Goal: Task Accomplishment & Management: Manage account settings

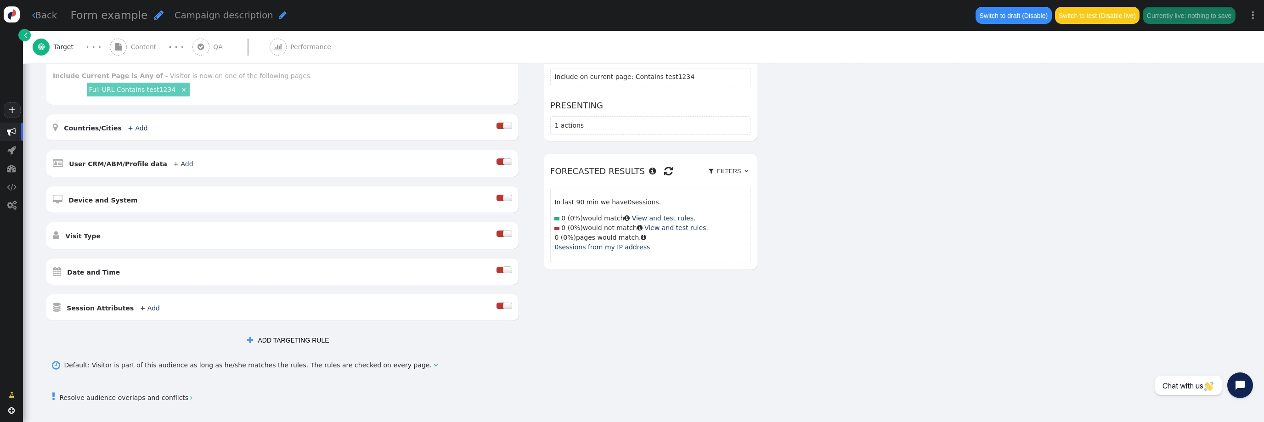
scroll to position [152, 0]
click at [546, 348] on div "AND OR XOR AND     Pages Visited + Add  Include Current Page is Any of - V…" at bounding box center [643, 226] width 1196 height 367
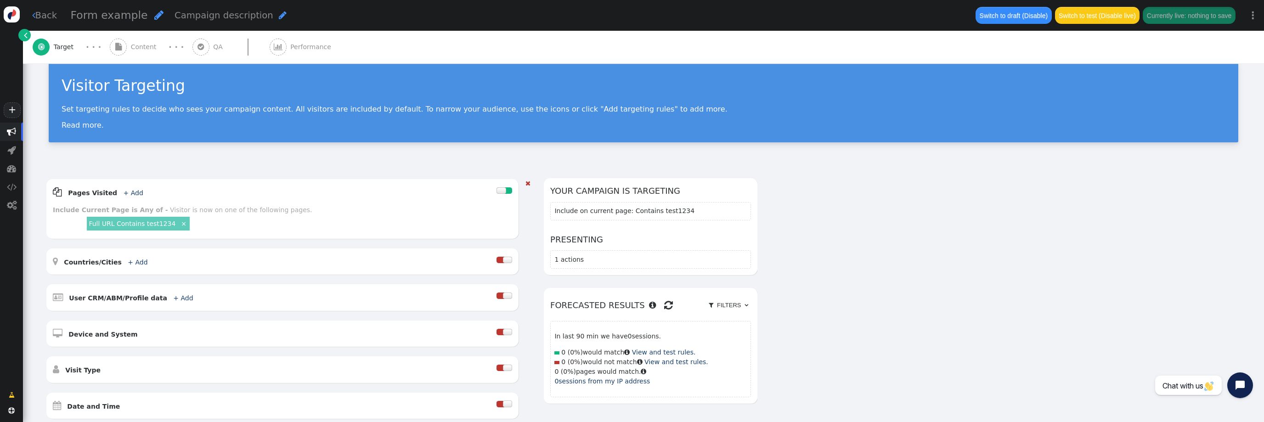
scroll to position [0, 0]
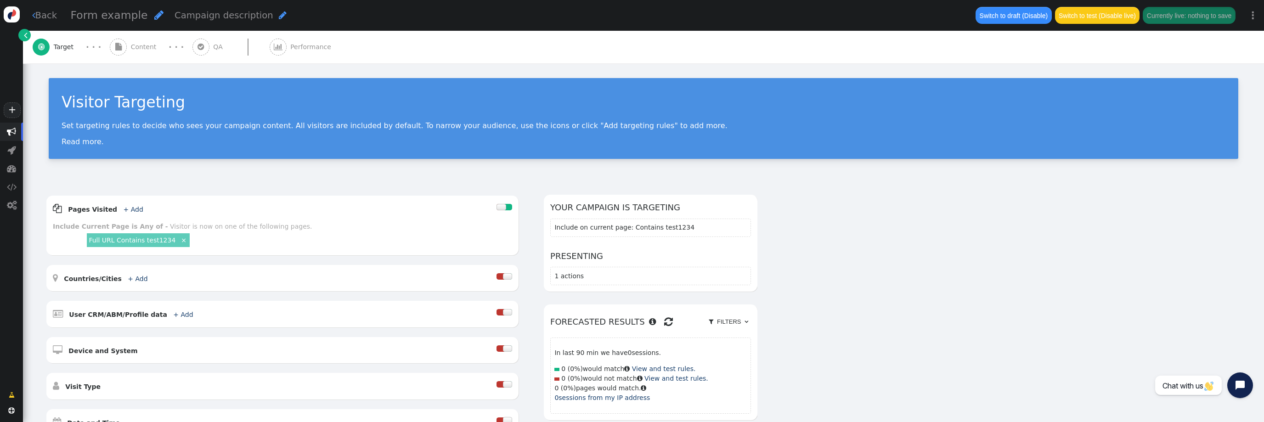
click at [12, 9] on img at bounding box center [12, 14] width 16 height 16
click at [49, 19] on link " Back" at bounding box center [44, 15] width 25 height 13
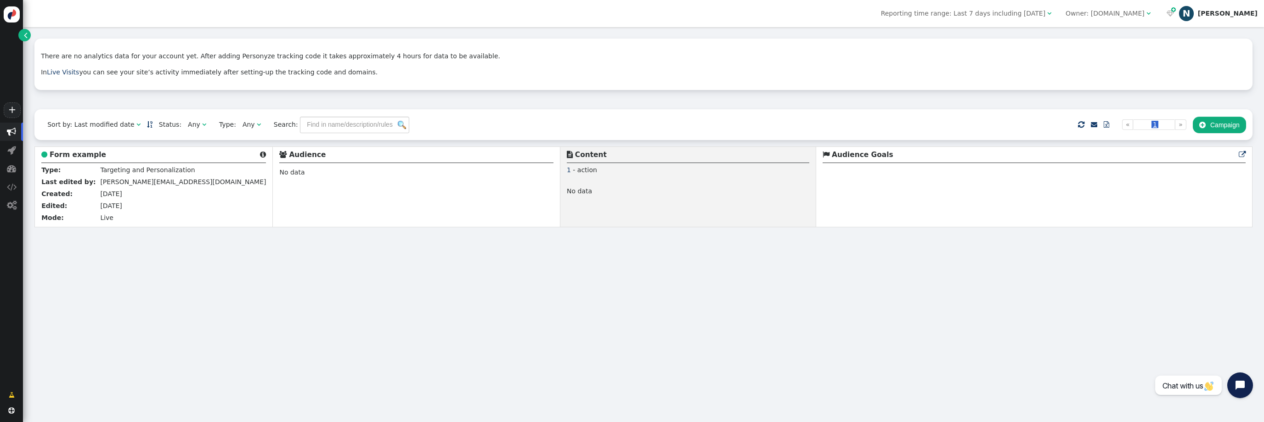
click at [1239, 15] on div "[PERSON_NAME]" at bounding box center [1228, 14] width 60 height 8
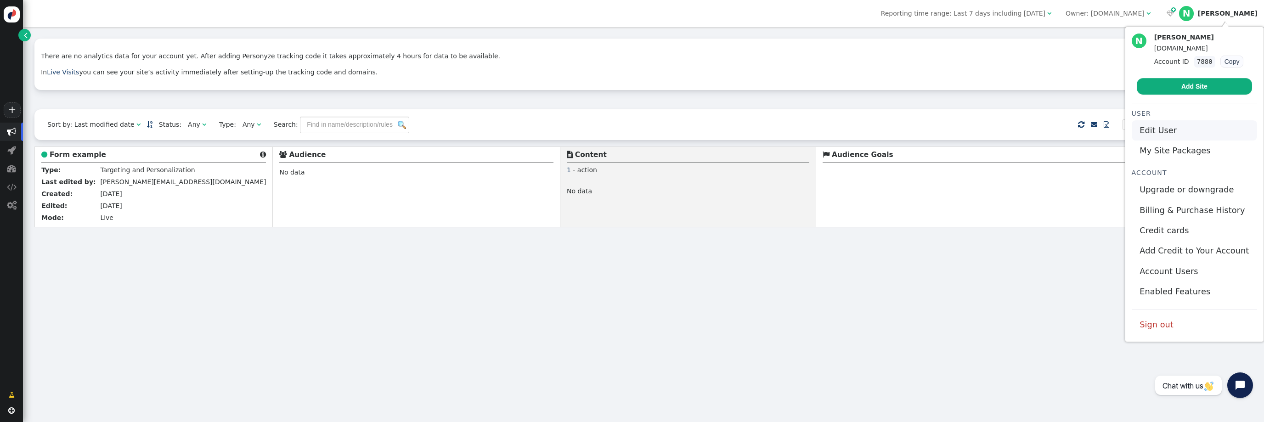
click at [1185, 130] on link "Edit User" at bounding box center [1194, 130] width 125 height 20
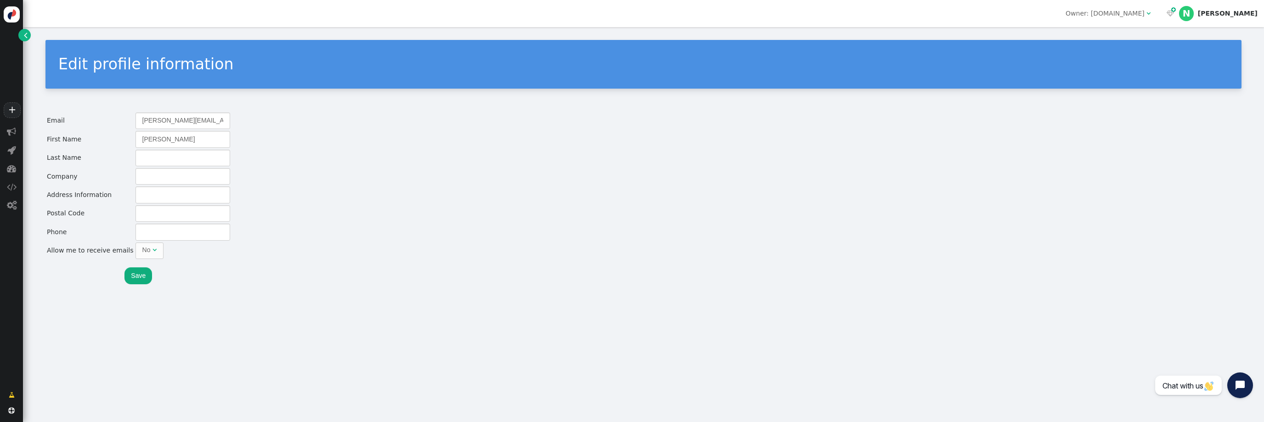
click at [136, 272] on button "Save" at bounding box center [138, 275] width 28 height 17
click at [1231, 11] on div "[PERSON_NAME]" at bounding box center [1228, 14] width 60 height 8
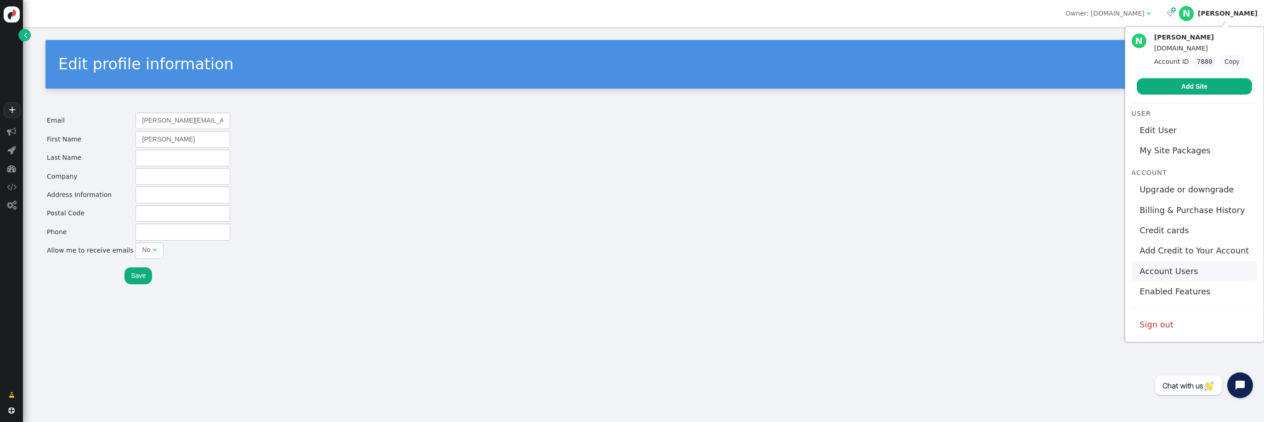
click at [1192, 275] on link "Account Users" at bounding box center [1194, 271] width 125 height 20
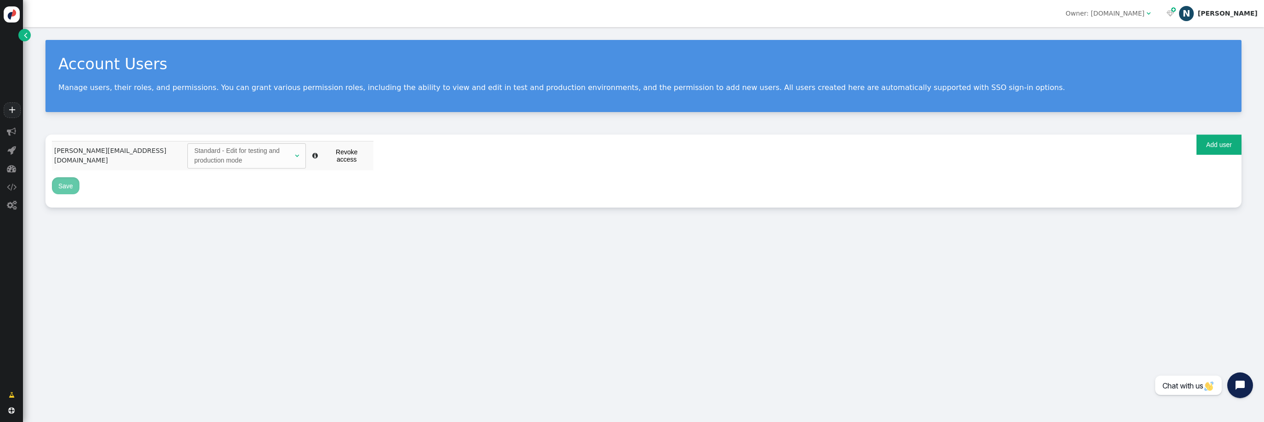
click at [1245, 14] on div "[PERSON_NAME]" at bounding box center [1228, 14] width 60 height 8
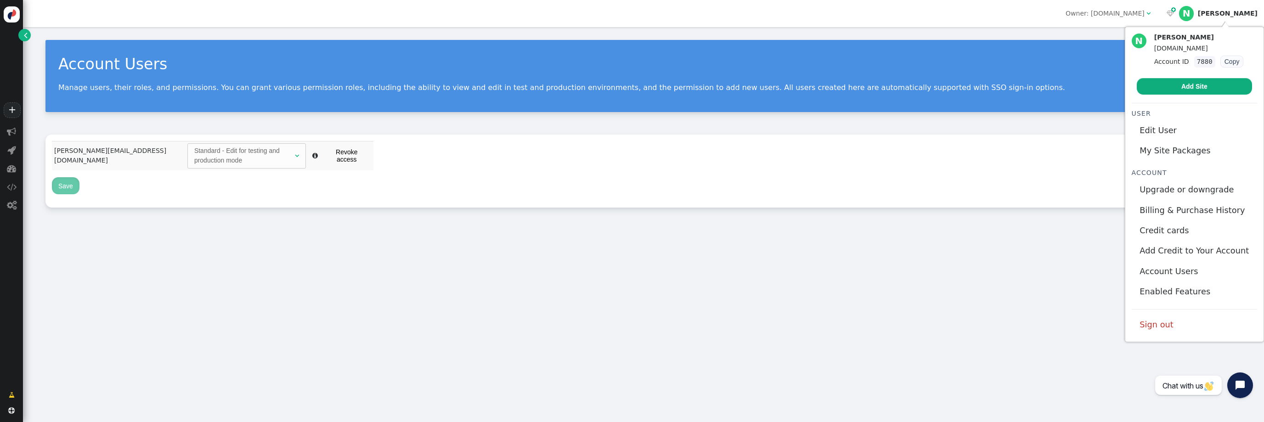
click at [1185, 40] on div "[PERSON_NAME]" at bounding box center [1199, 38] width 90 height 8
click at [884, 259] on div "Account Users Manage users, their roles, and permissions. You can grant various…" at bounding box center [643, 224] width 1241 height 395
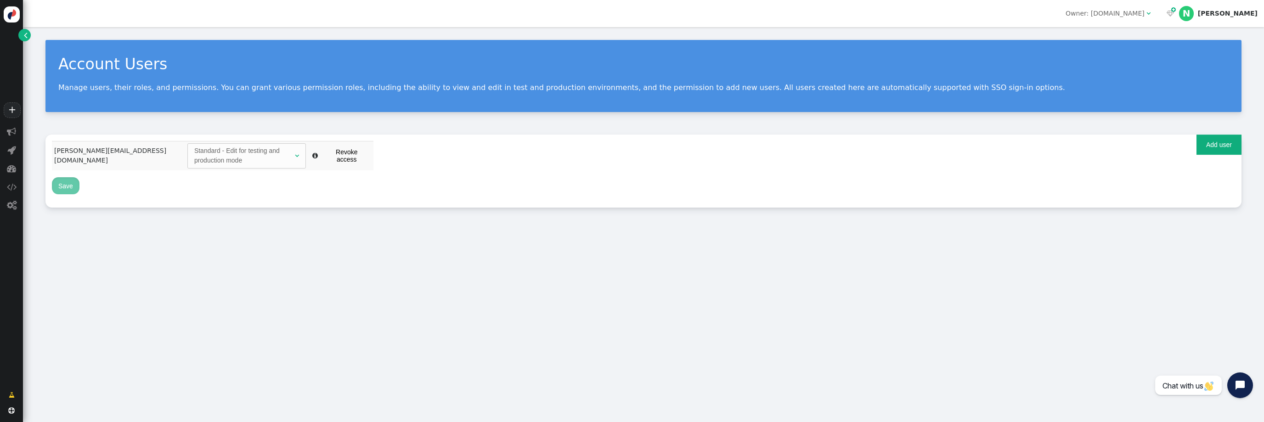
drag, startPoint x: 421, startPoint y: 232, endPoint x: 414, endPoint y: 229, distance: 7.4
click at [421, 232] on div "Account Users Manage users, their roles, and permissions. You can grant various…" at bounding box center [643, 224] width 1241 height 395
click at [1236, 16] on div "[PERSON_NAME]" at bounding box center [1228, 14] width 60 height 8
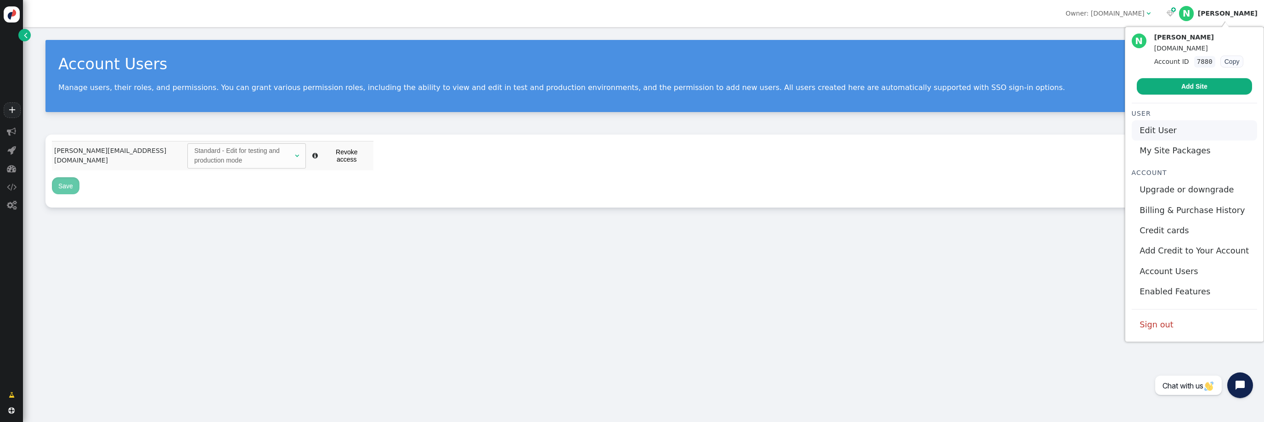
click at [1195, 129] on link "Edit User" at bounding box center [1194, 130] width 125 height 20
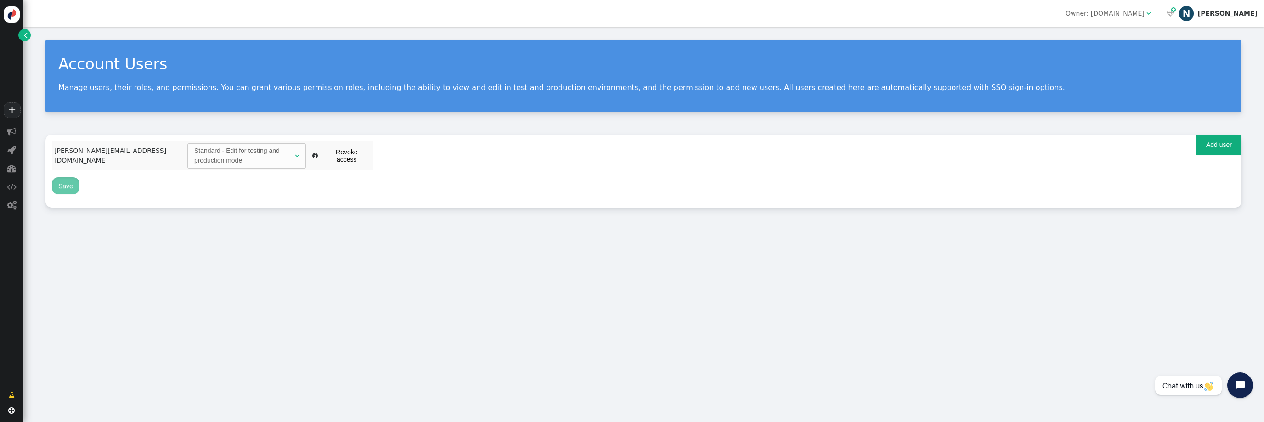
click at [1194, 16] on div "N" at bounding box center [1186, 13] width 15 height 15
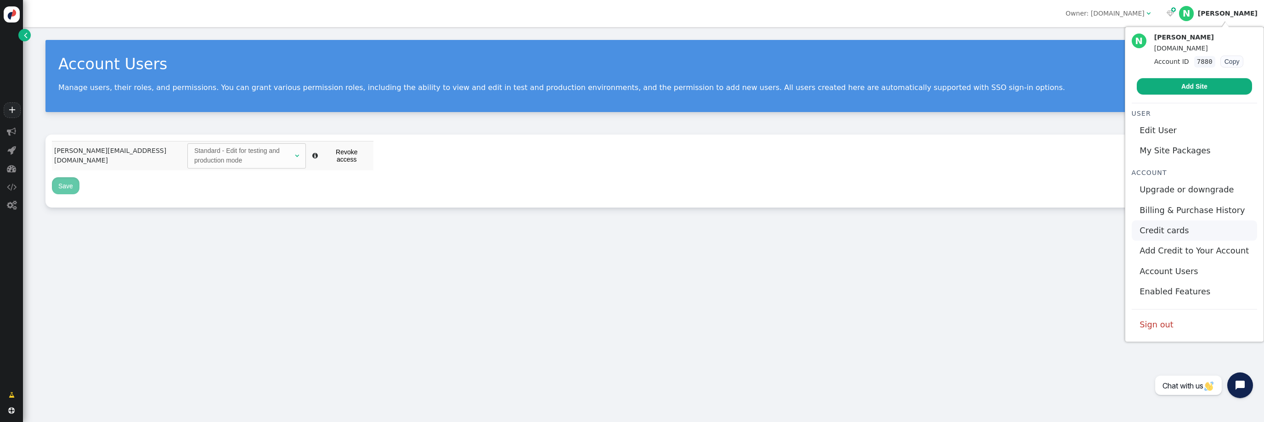
click at [1196, 231] on link "Credit cards" at bounding box center [1194, 230] width 125 height 20
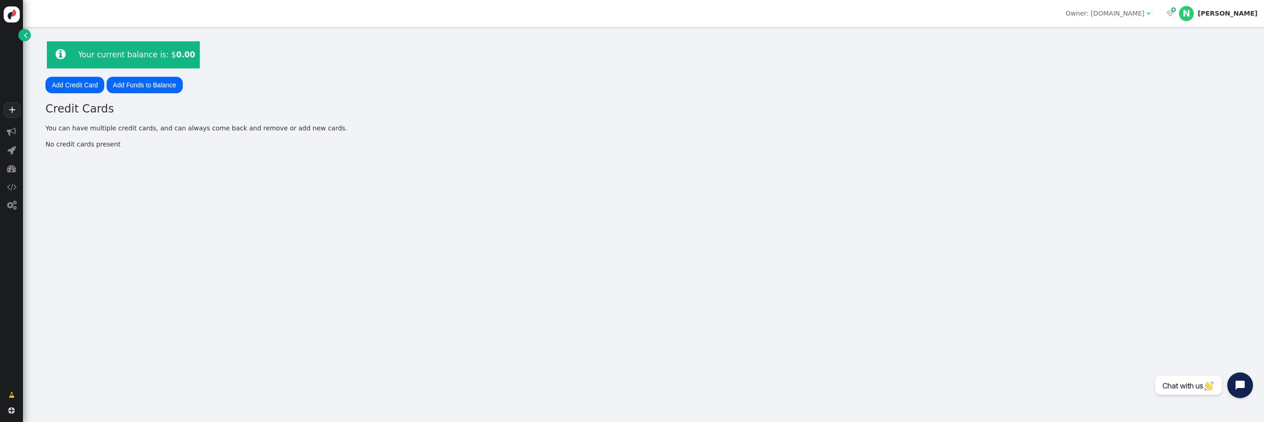
click at [1151, 12] on span "" at bounding box center [1149, 13] width 4 height 6
click at [1007, 130] on p "You can have multiple credit cards, and can always come back and remove or add …" at bounding box center [643, 129] width 1196 height 10
drag, startPoint x: 10, startPoint y: 129, endPoint x: 275, endPoint y: 271, distance: 300.5
click at [10, 129] on span "" at bounding box center [11, 131] width 9 height 9
